Goal: Task Accomplishment & Management: Manage account settings

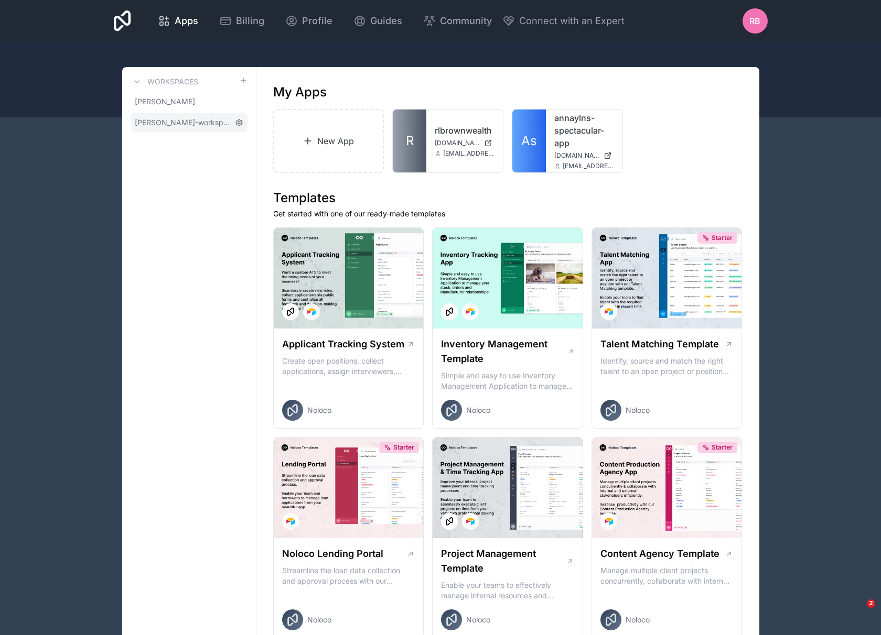
click at [236, 121] on icon at bounding box center [239, 122] width 8 height 8
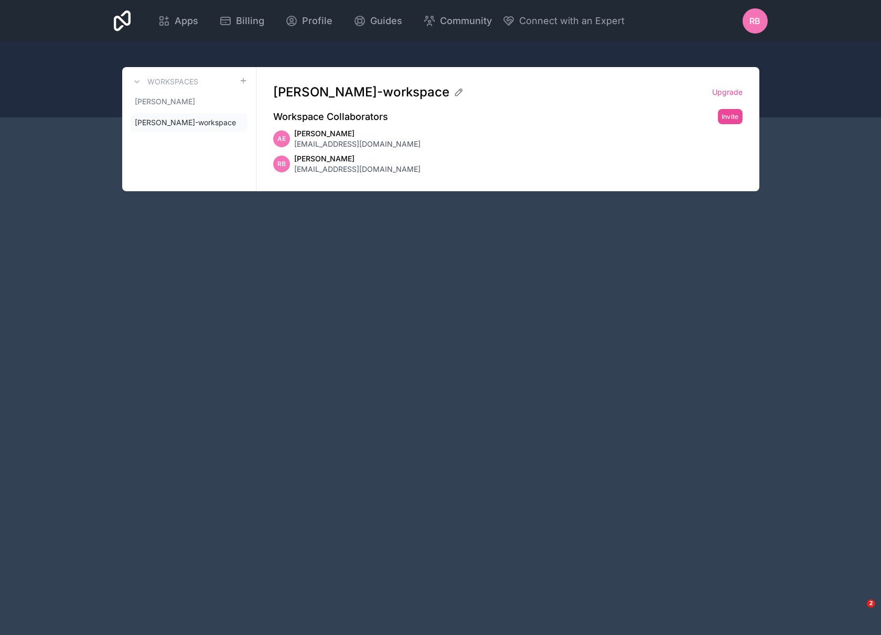
click at [374, 133] on span "[PERSON_NAME]" at bounding box center [357, 133] width 126 height 10
click at [345, 138] on span "[PERSON_NAME]" at bounding box center [357, 133] width 126 height 10
click at [357, 158] on span "[PERSON_NAME]" at bounding box center [357, 159] width 126 height 10
click at [357, 168] on span "[EMAIL_ADDRESS][DOMAIN_NAME]" at bounding box center [357, 169] width 126 height 10
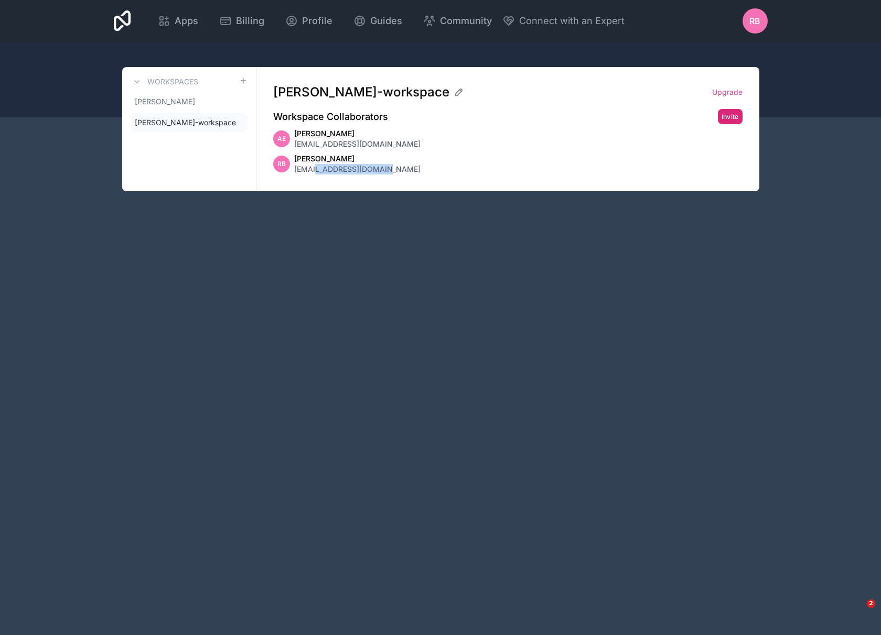
click at [733, 115] on button "Invite" at bounding box center [730, 116] width 25 height 15
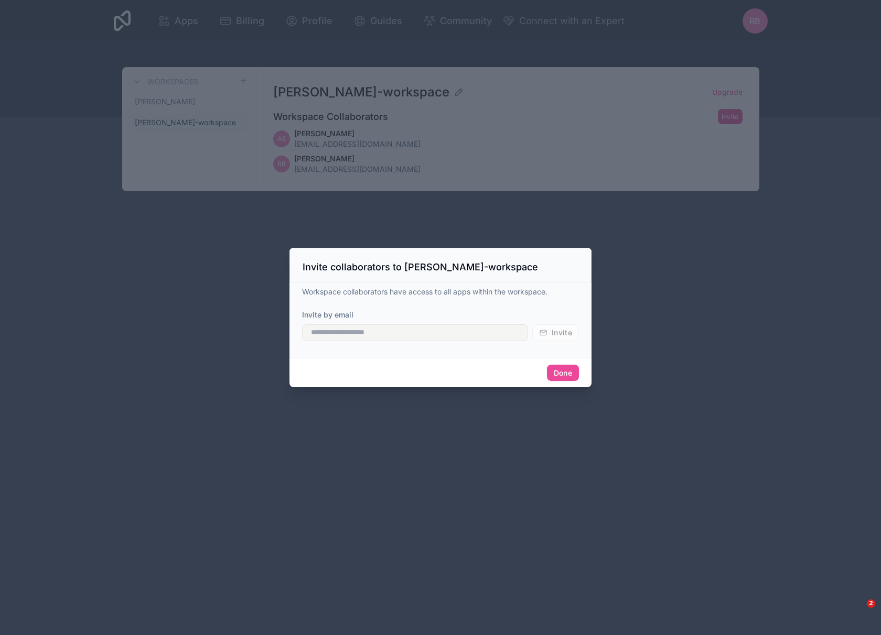
click at [566, 386] on div "Done" at bounding box center [440, 373] width 302 height 30
click at [564, 379] on button "Done" at bounding box center [563, 373] width 32 height 17
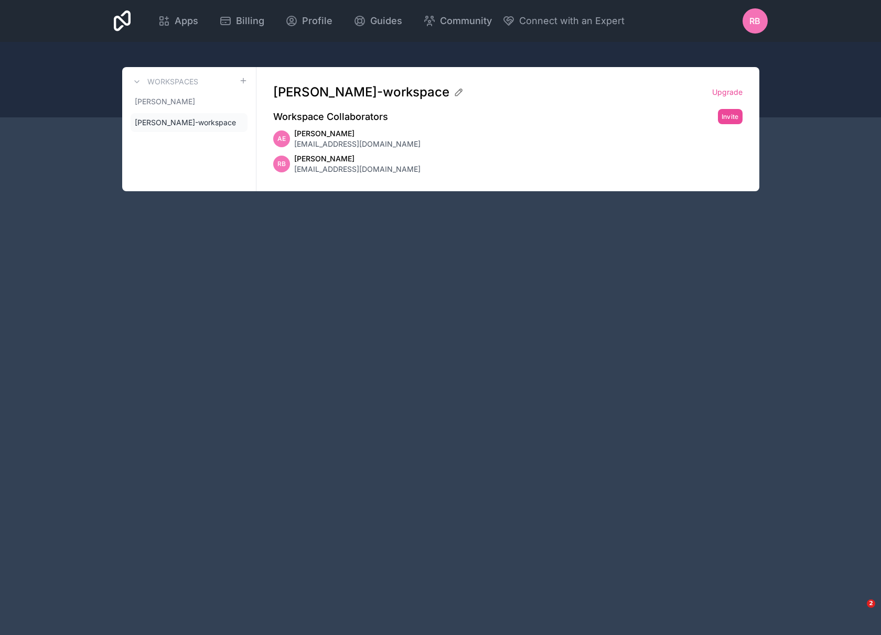
click at [757, 18] on span "RB" at bounding box center [754, 21] width 11 height 13
click at [131, 25] on icon at bounding box center [122, 20] width 17 height 21
